Goal: Task Accomplishment & Management: Use online tool/utility

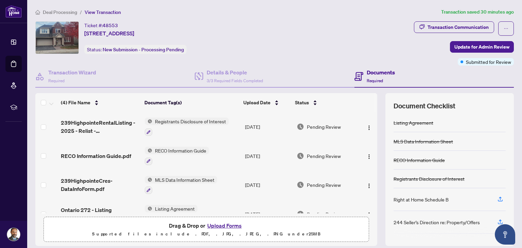
scroll to position [15, 0]
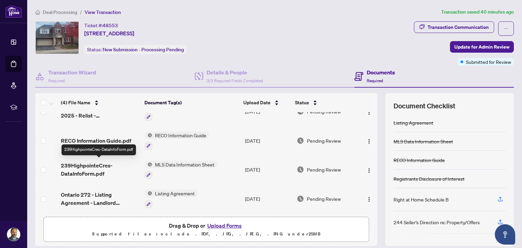
click at [93, 170] on span "239HighpointeCres-DataInfoForm.pdf" at bounding box center [100, 169] width 79 height 16
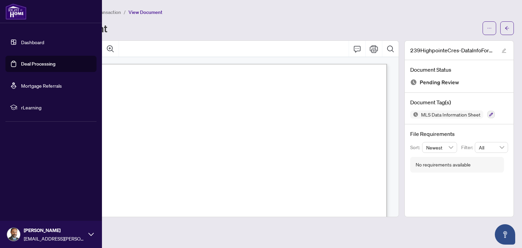
click at [21, 43] on link "Dashboard" at bounding box center [32, 42] width 23 height 6
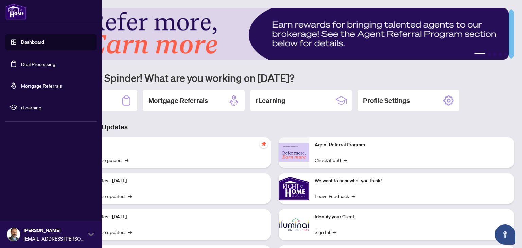
click at [23, 44] on link "Dashboard" at bounding box center [32, 42] width 23 height 6
click at [25, 44] on link "Dashboard" at bounding box center [32, 42] width 23 height 6
click at [34, 65] on link "Deal Processing" at bounding box center [38, 64] width 34 height 6
